Goal: Ask a question

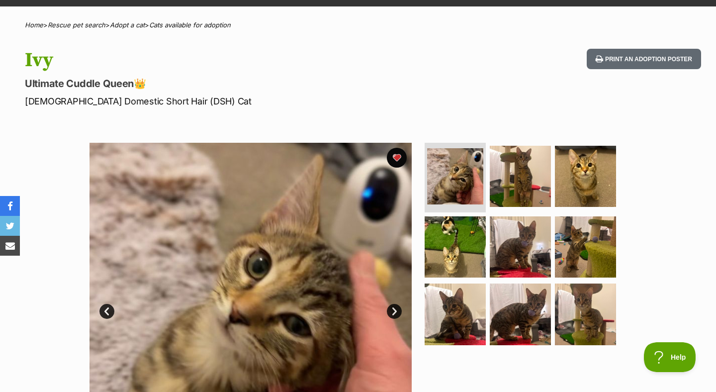
scroll to position [68, 0]
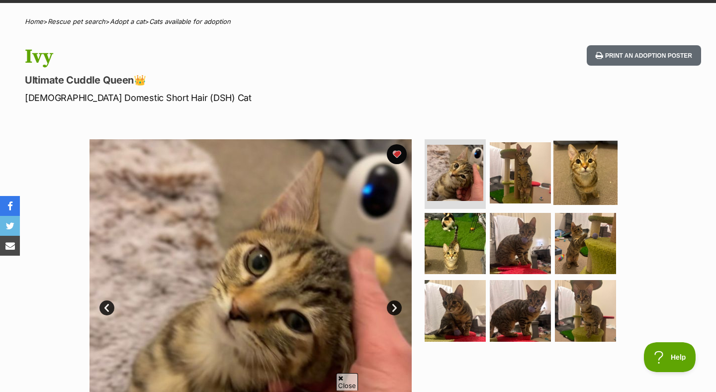
click at [560, 178] on img at bounding box center [586, 173] width 64 height 64
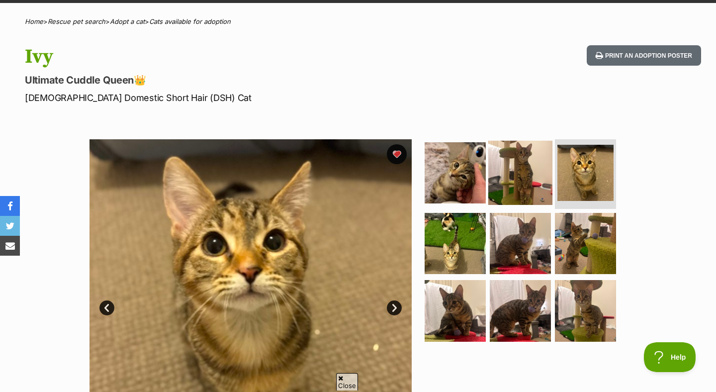
click at [524, 181] on img at bounding box center [520, 173] width 64 height 64
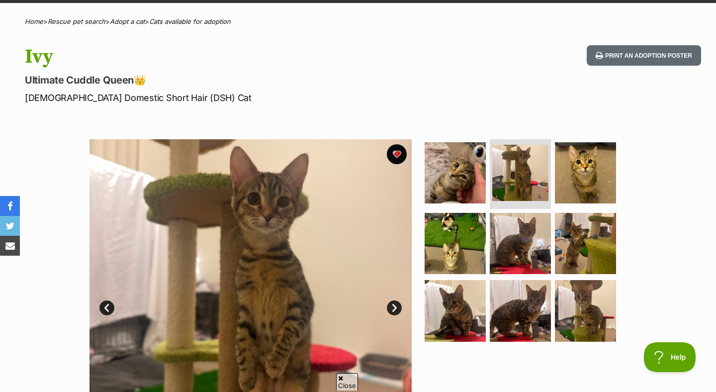
scroll to position [0, 0]
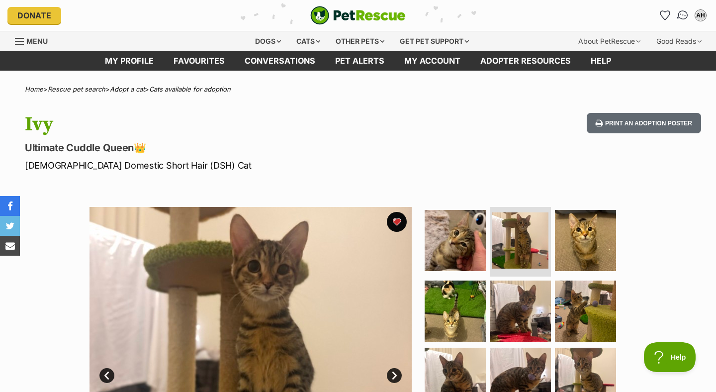
click at [680, 11] on img "Conversations" at bounding box center [683, 15] width 13 height 13
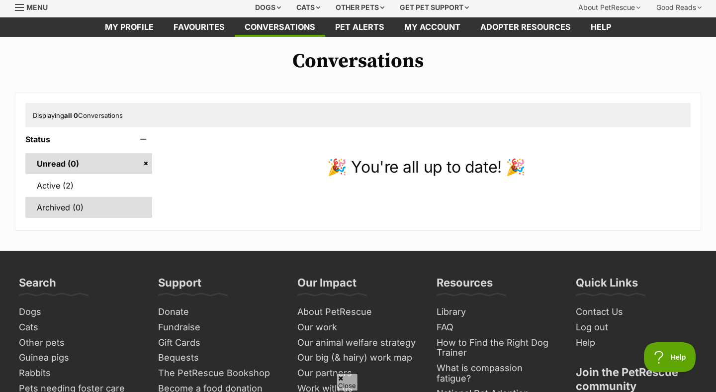
click at [77, 198] on link "Archived (0)" at bounding box center [88, 207] width 127 height 21
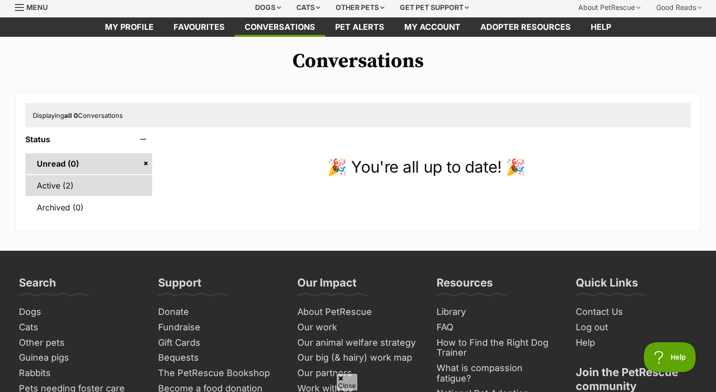
click at [77, 188] on link "Active (2)" at bounding box center [88, 185] width 127 height 21
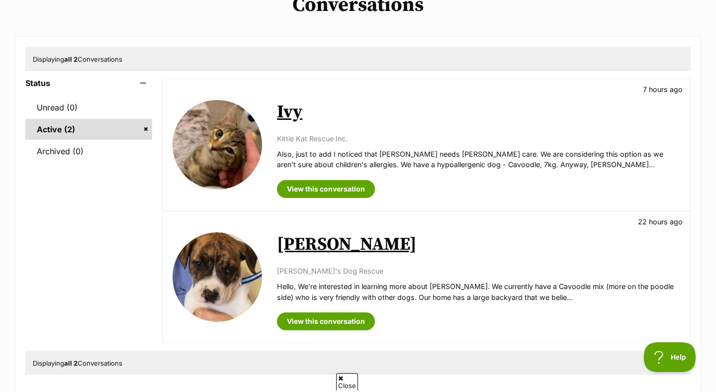
scroll to position [130, 0]
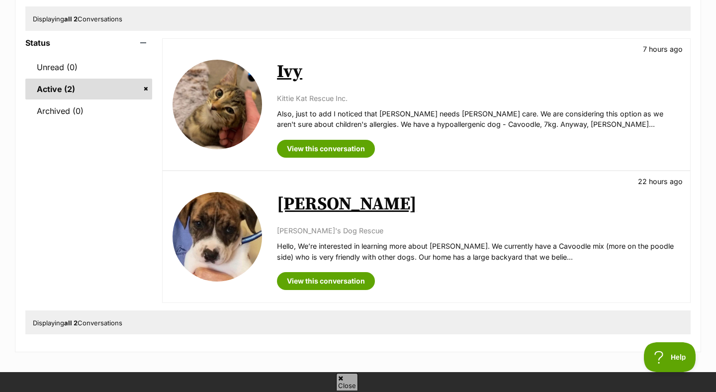
click at [374, 125] on p "Also, just to add I noticed that [PERSON_NAME] needs [PERSON_NAME] care. We are…" at bounding box center [478, 118] width 403 height 21
copy p "hypoallergenic"
